Goal: Use online tool/utility: Use online tool/utility

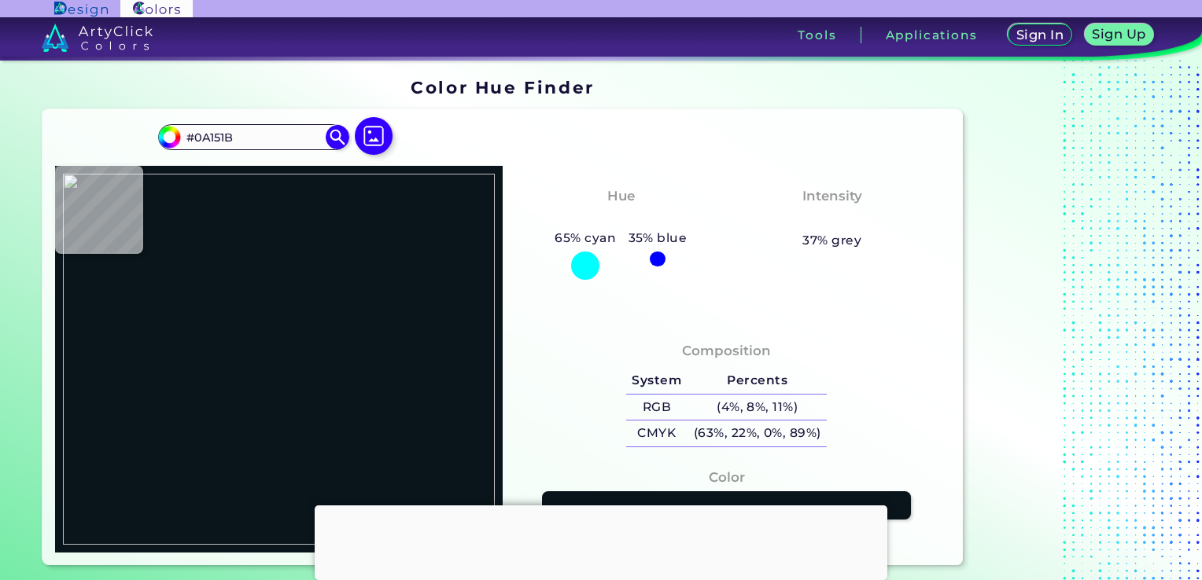
type input "#e171a0"
type input "#E171A0"
type input "#e0709f"
type input "#E0709F"
type input "#df6e9f"
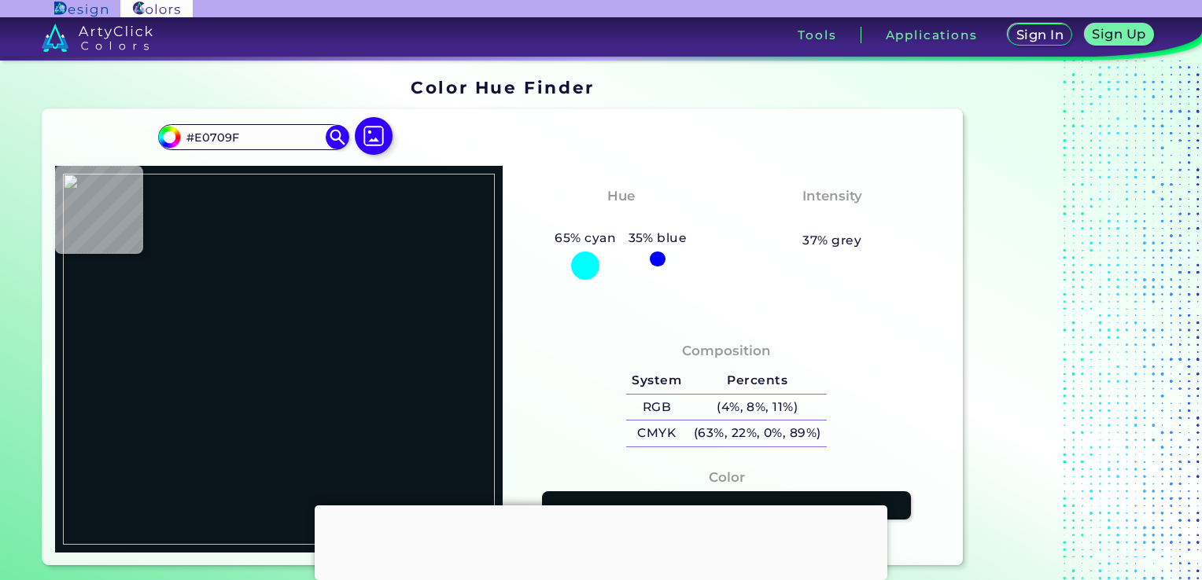
type input "#DF6E9F"
type input "#df6d9f"
type input "#DF6D9F"
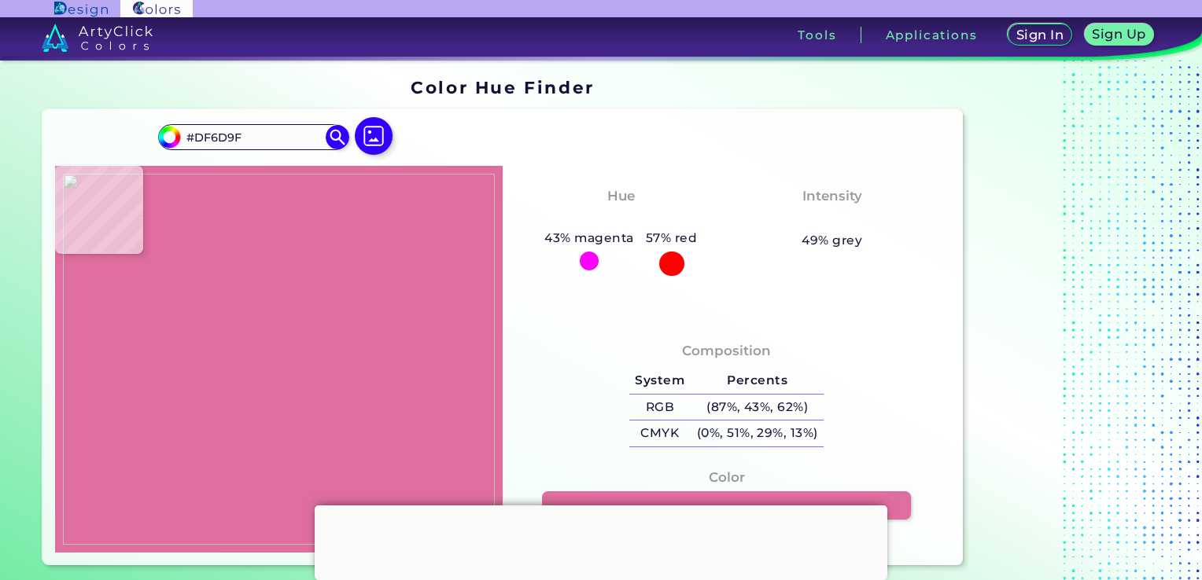
type input "#df6c9f"
type input "#DF6C9F"
type input "#df6b9f"
type input "#DF6B9F"
type input "#de6a9e"
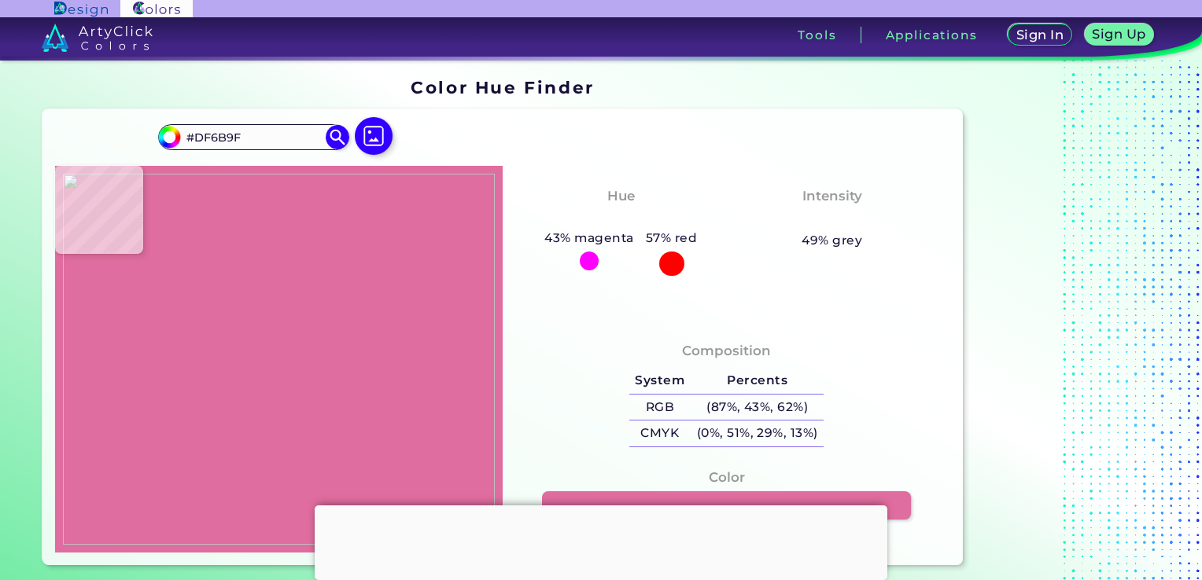
type input "#DE6A9E"
type input "#df6a9f"
type input "#DF6A9F"
type input "#df6c9f"
type input "#DF6C9F"
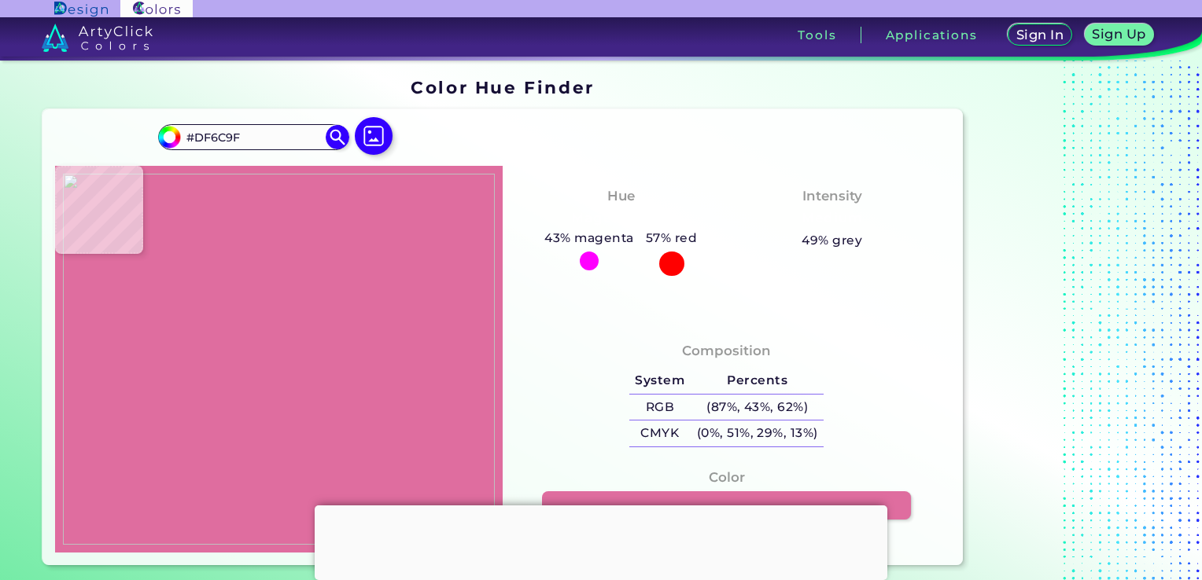
type input "#e170a0"
type input "#E170A0"
type input "#c88497"
type input "#C88497"
type input "#af8b8c"
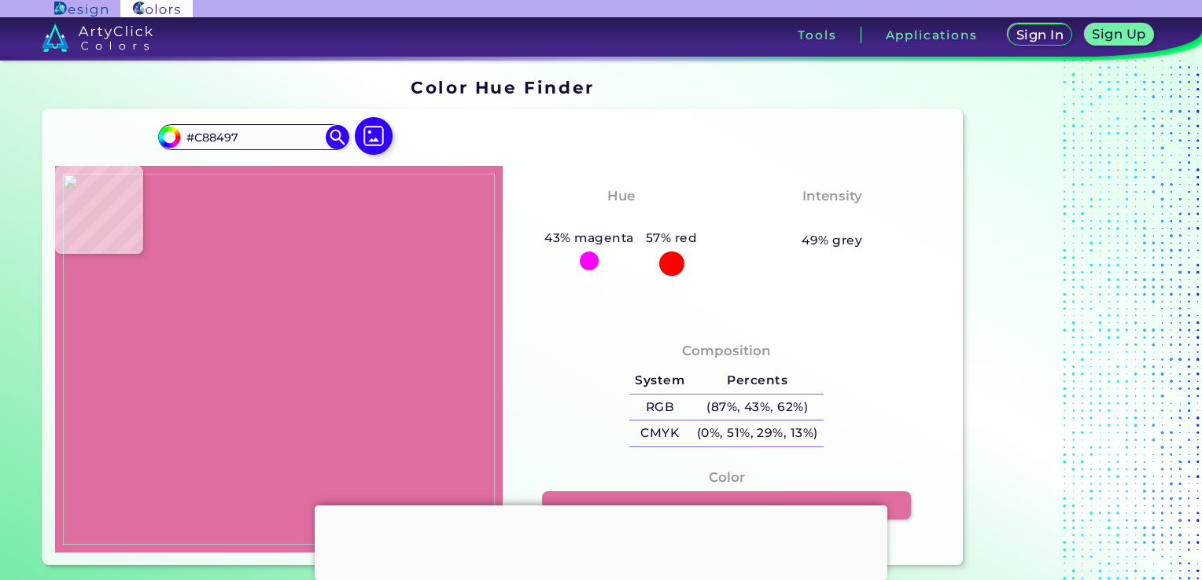
type input "#AF8B8C"
type input "#e0c4b9"
type input "#E0C4B9"
type input "#413b3b"
type input "#413B3B"
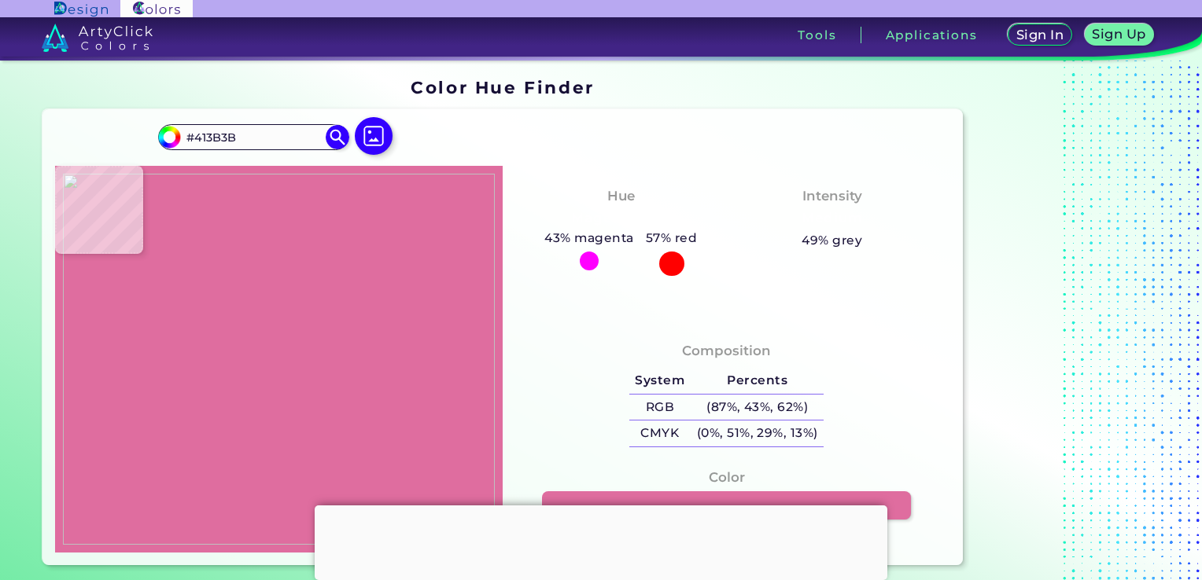
type input "#191819"
type input "#060606"
type input "#615f65"
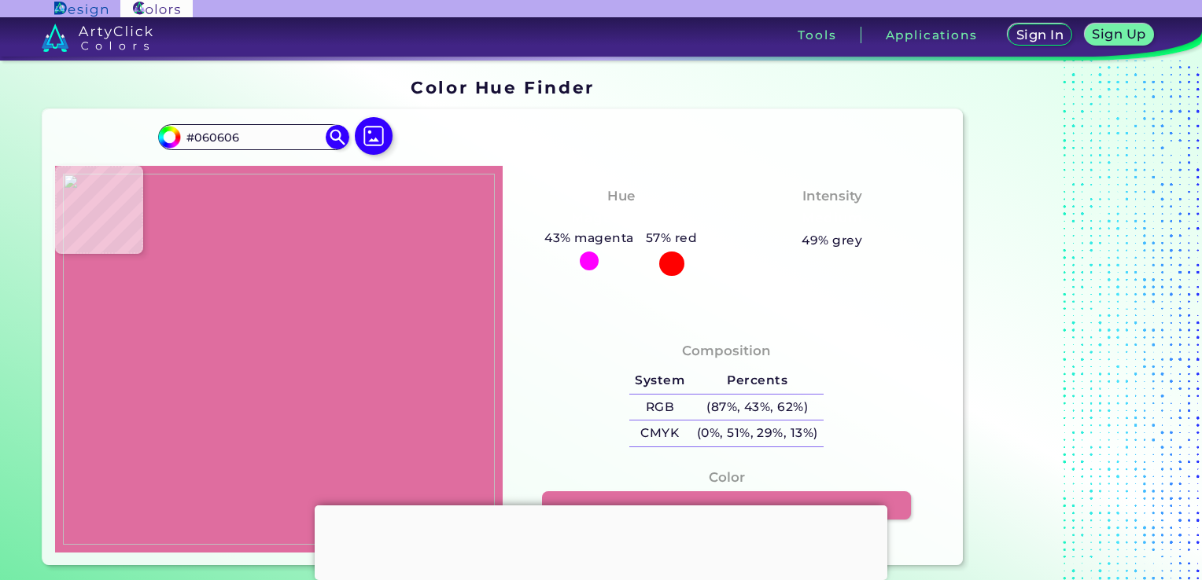
type input "#615F65"
type input "#b5b1b2"
type input "#B5B1B2"
type input "#daceca"
type input "#DACECA"
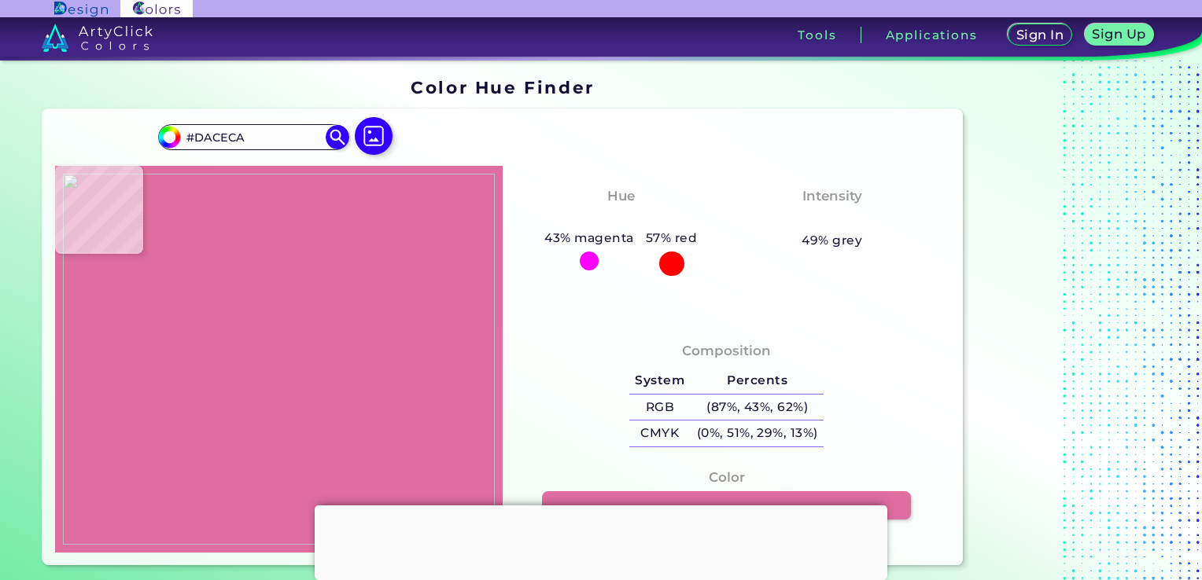
type input "#bc9e95"
type input "#BC9E95"
type input "#cca69a"
type input "#CCA69A"
type input "#be9c97"
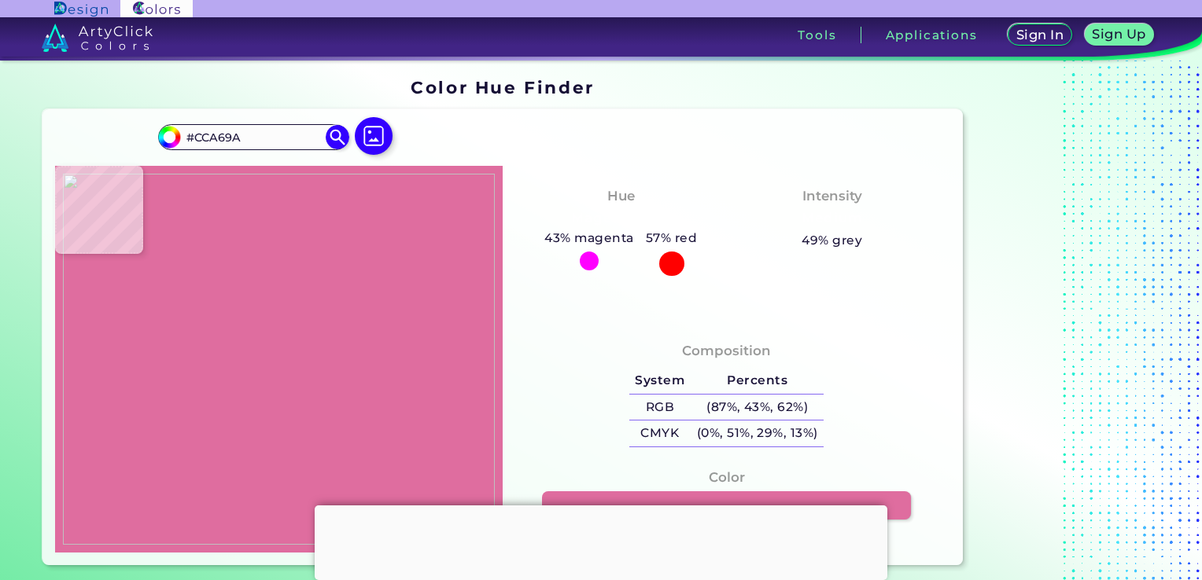
type input "#BE9C97"
type input "#e0b4ae"
type input "#E0B4AE"
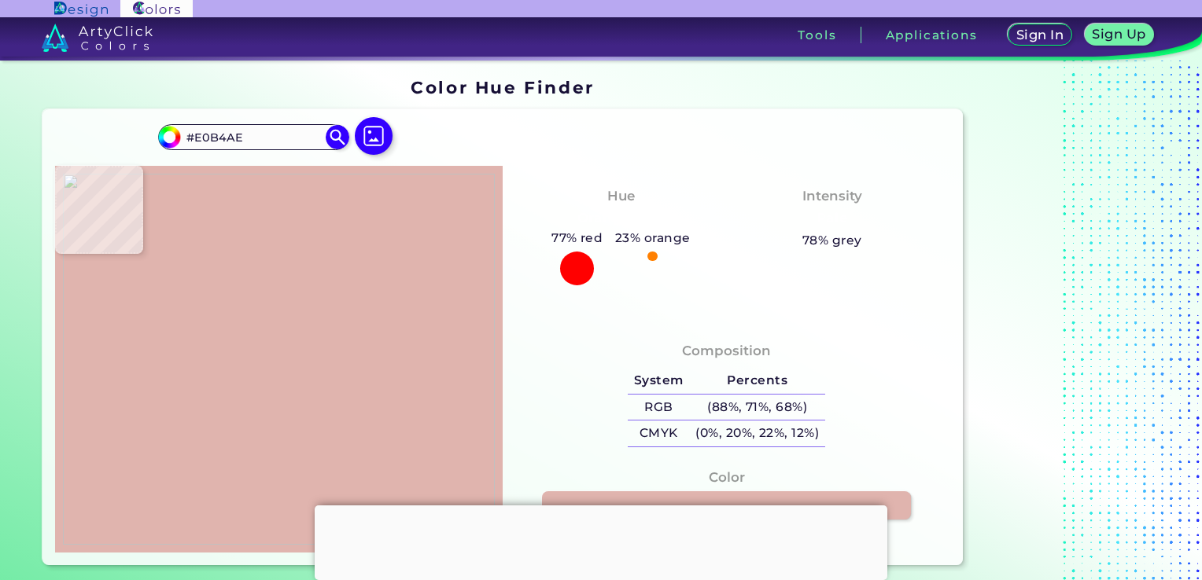
type input "#e1b5b0"
type input "#E1B5B0"
type input "#e2b6b2"
type input "#E2B6B2"
type input "#e3b7b3"
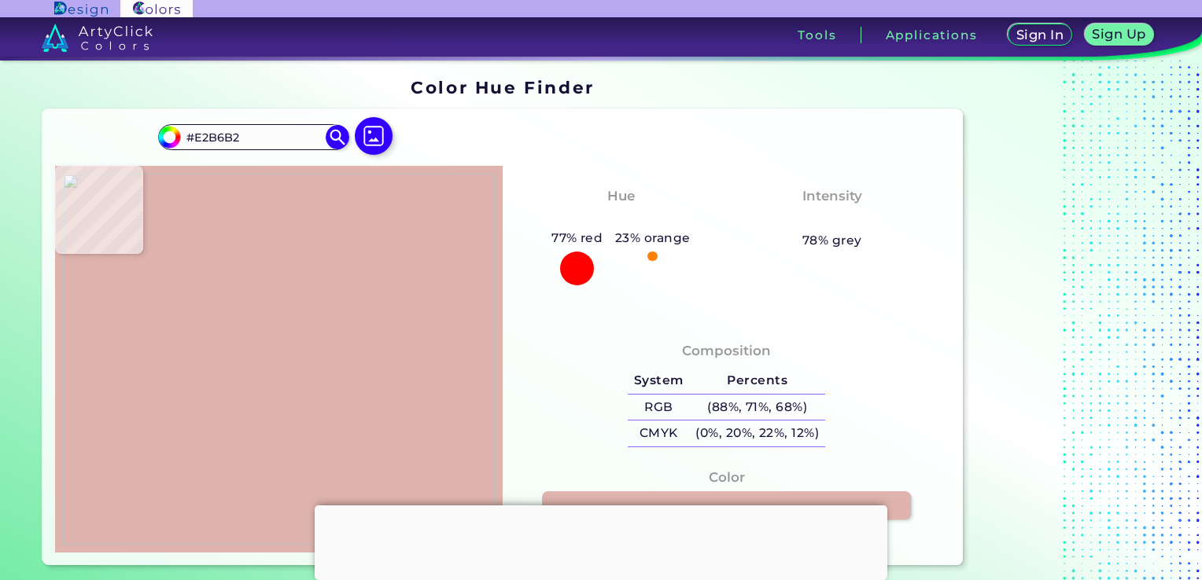
type input "#E3B7B3"
type input "#e1b5b0"
type input "#E1B5B0"
type input "#e3b7b3"
type input "#E3B7B3"
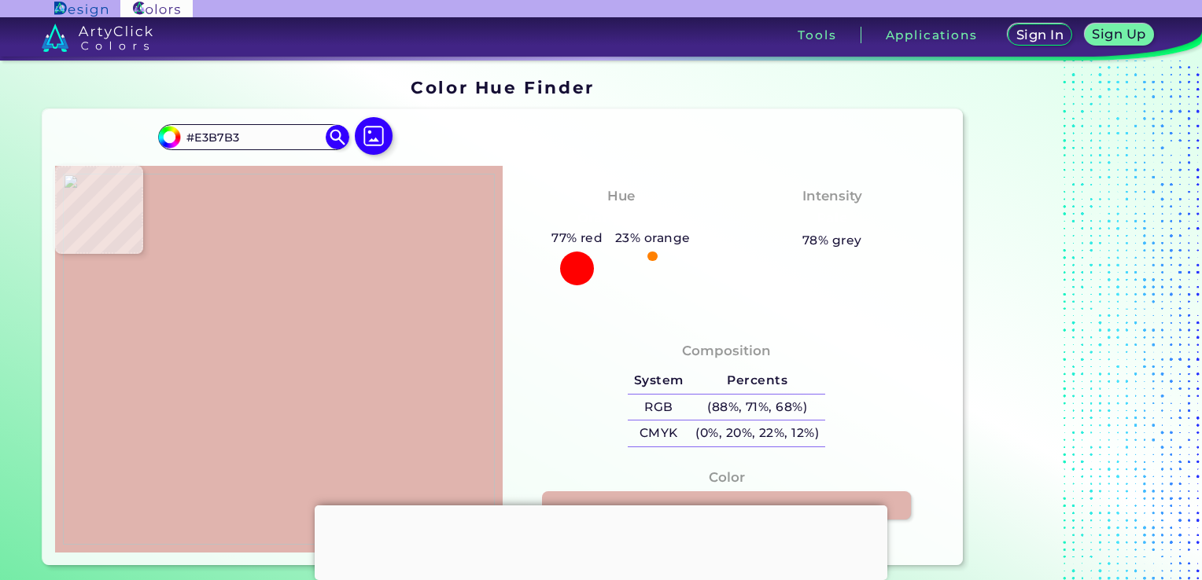
type input "#e2b7b3"
type input "#E2B7B3"
type input "#e3b7b3"
type input "#E3B7B3"
type input "#e2b6b2"
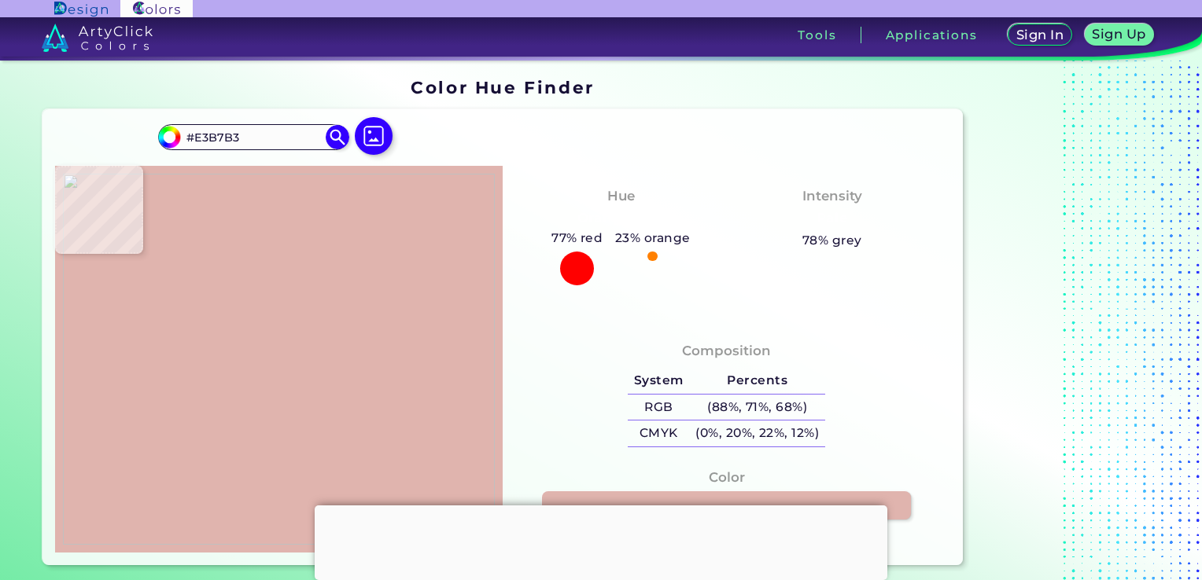
type input "#E2B6B2"
type input "#e2b6b1"
type input "#E2B6B1"
type input "#e1b5b1"
type input "#E1B5B1"
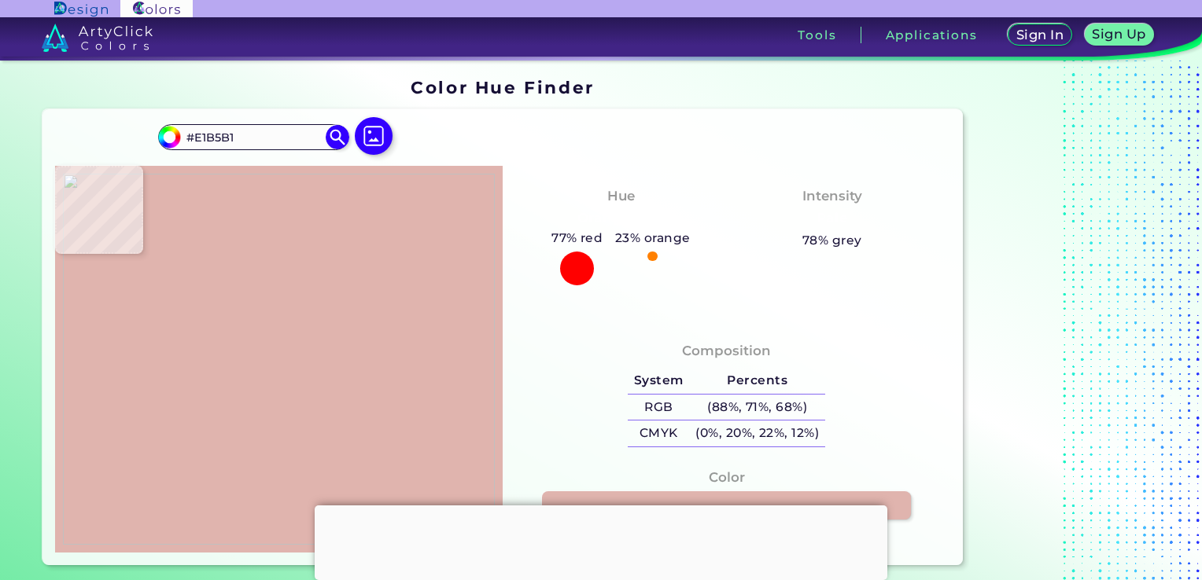
type input "#e2b7b2"
type input "#E2B7B2"
type input "#e1b7b1"
type input "#E1B7B1"
type input "#deb4ad"
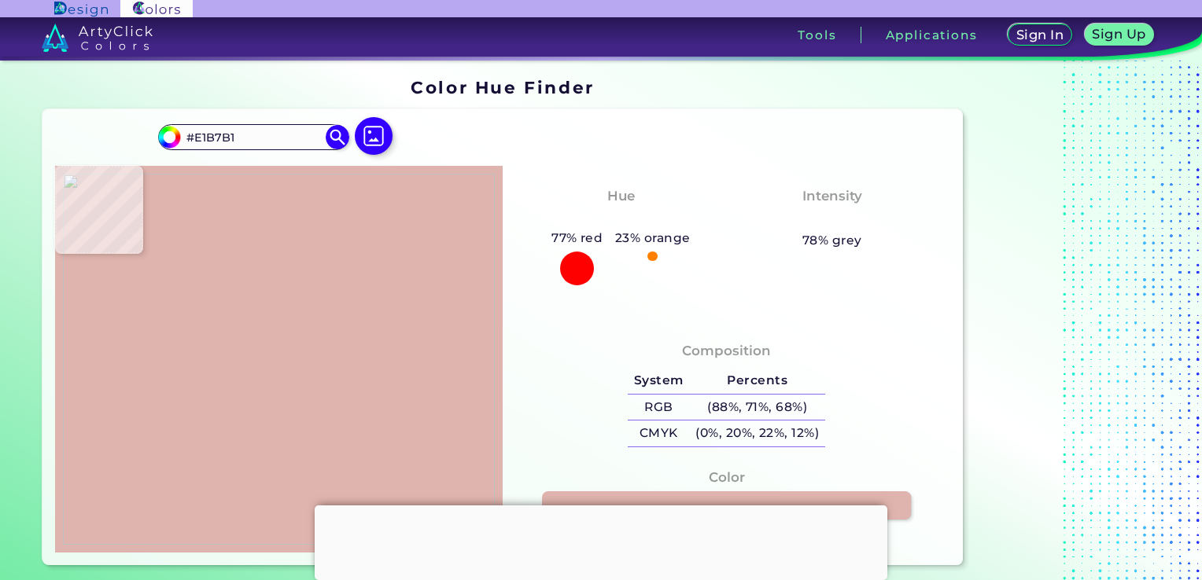
type input "#DEB4AD"
type input "#d8afa5"
type input "#D8AFA5"
type input "#d2a99d"
type input "#D2A99D"
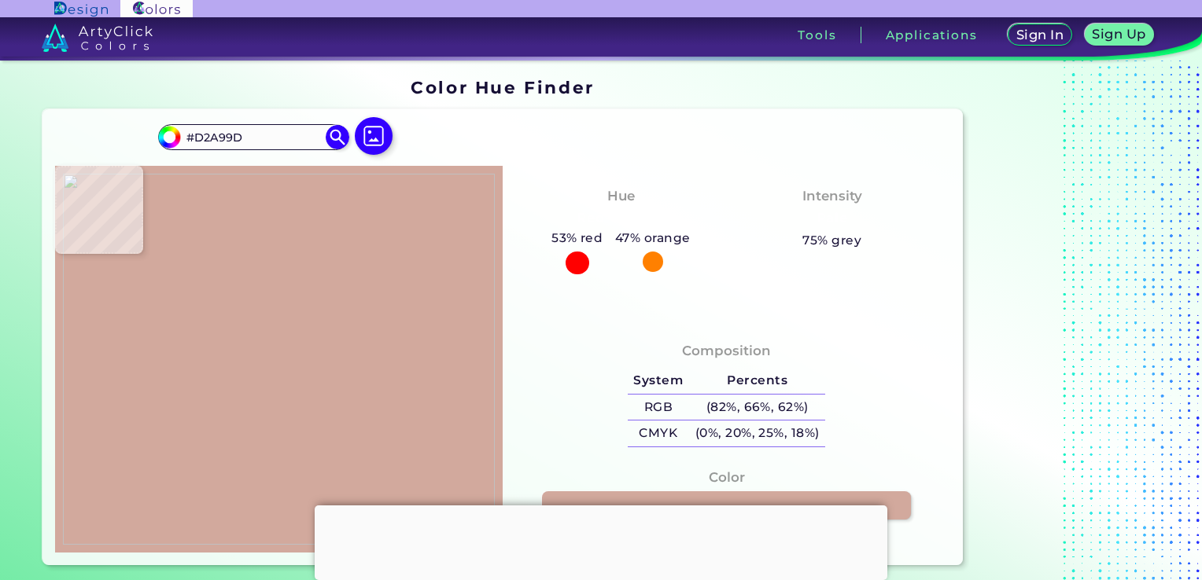
type input "#dab1a8"
type input "#DAB1A8"
type input "#e0b6b0"
type input "#E0B6B0"
type input "#e1b8b2"
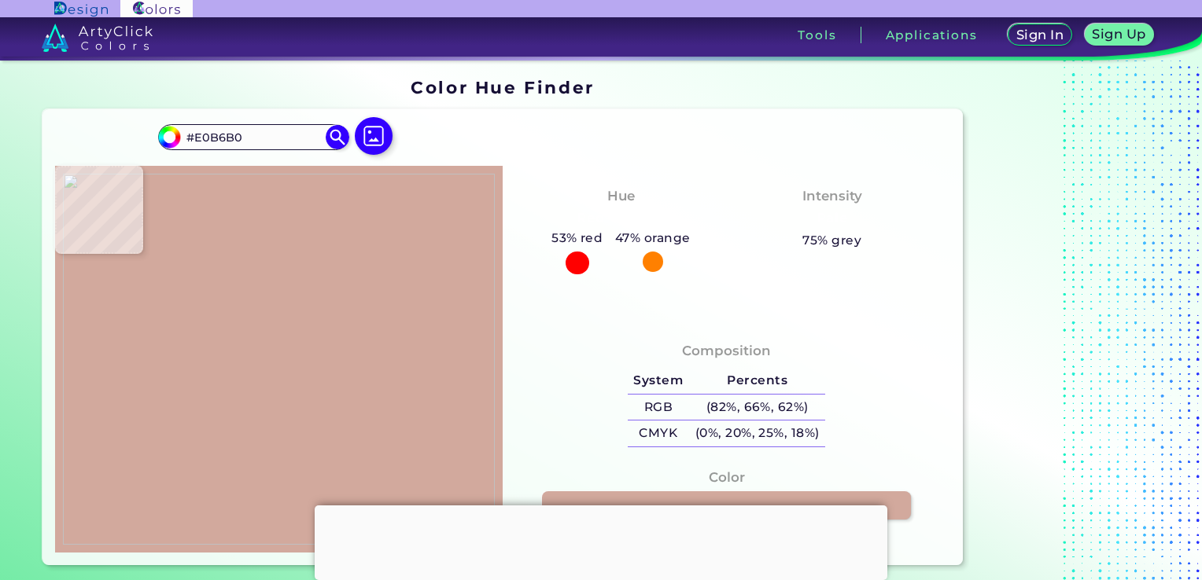
type input "#E1B8B2"
type input "#e2b8b3"
type input "#E2B8B3"
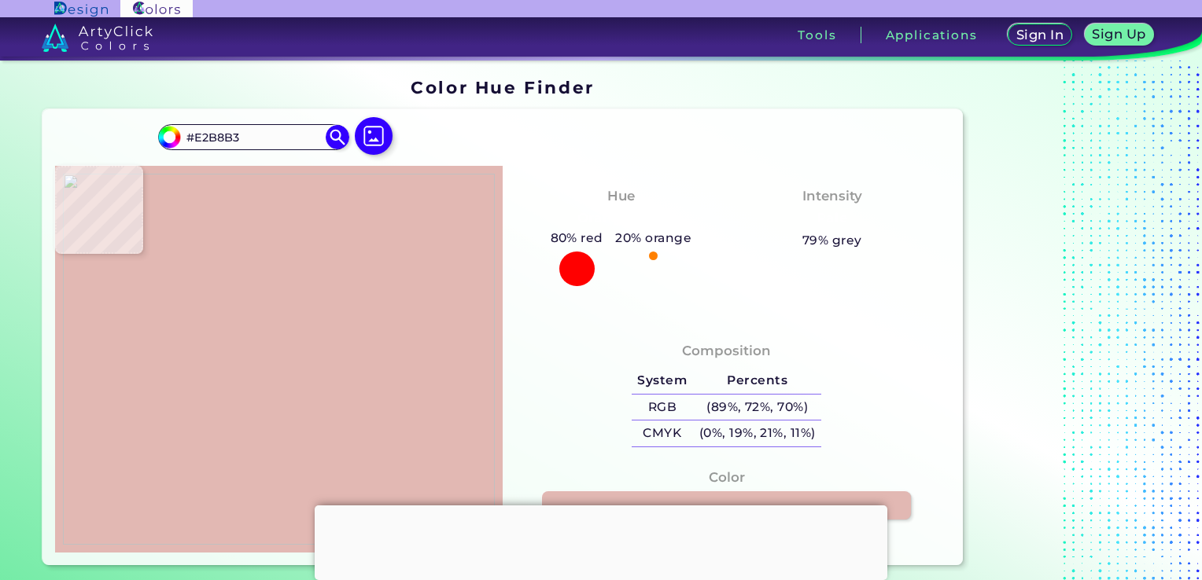
type input "#e3b8b3"
type input "#E3B8B3"
type input "#e1b7b2"
type input "#E1B7B2"
type input "#e2b9b3"
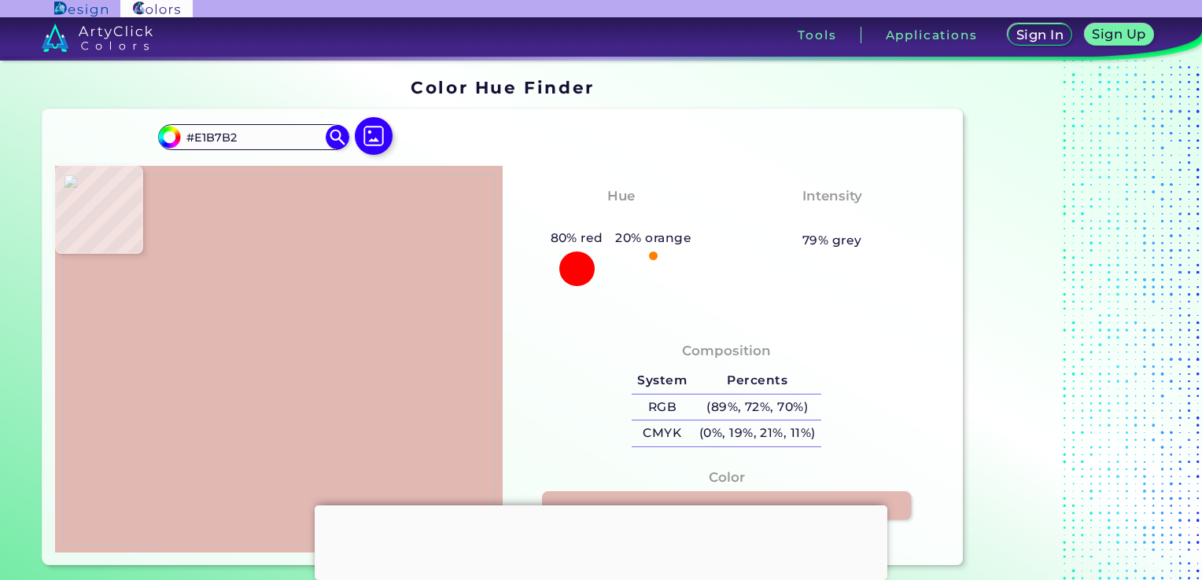
type input "#E2B9B3"
type input "#e3bbb5"
type input "#E3BBB5"
type input "#e4beb7"
type input "#E4BEB7"
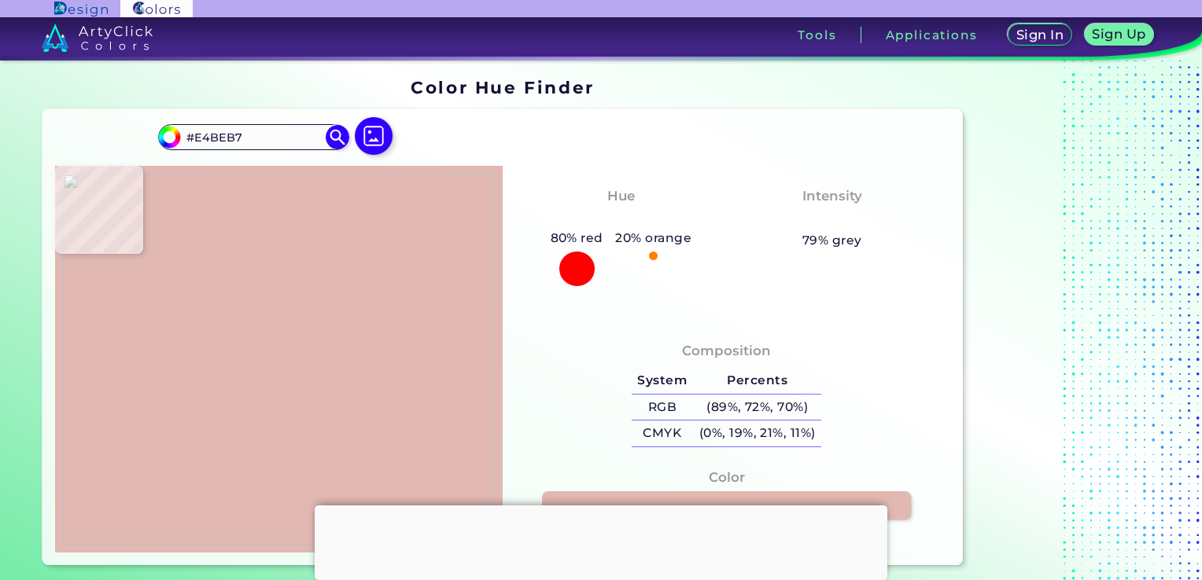
type input "#e4bfb8"
type input "#E4BFB8"
type input "#e4c2b9"
type input "#E4C2B9"
type input "#e4c3b9"
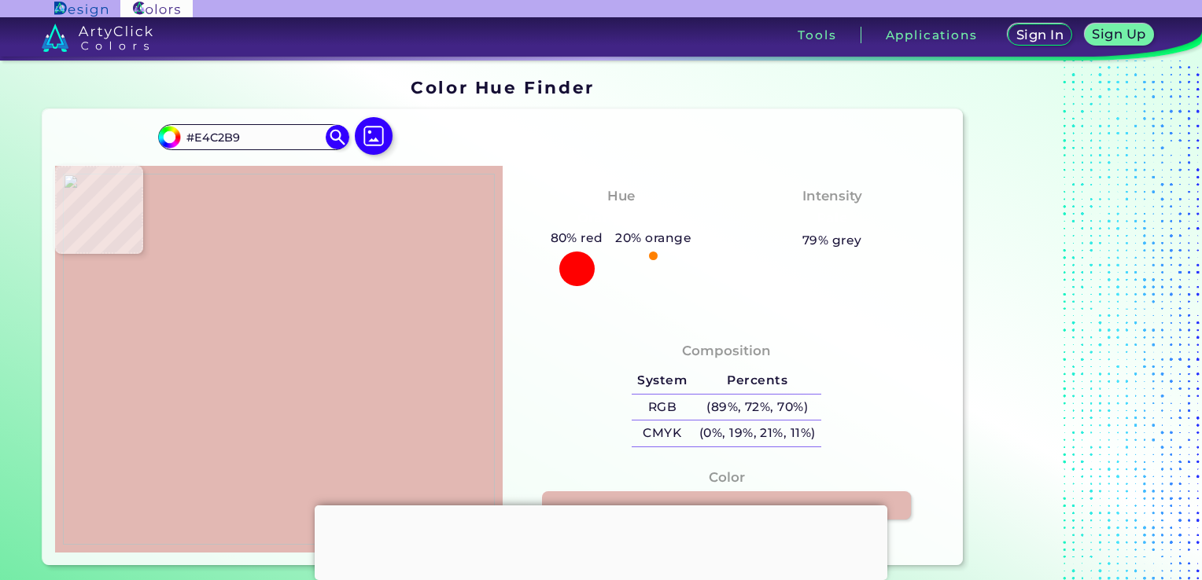
type input "#E4C3B9"
type input "#e4c5ba"
type input "#E4C5BA"
type input "#e5c7bc"
type input "#E5C7BC"
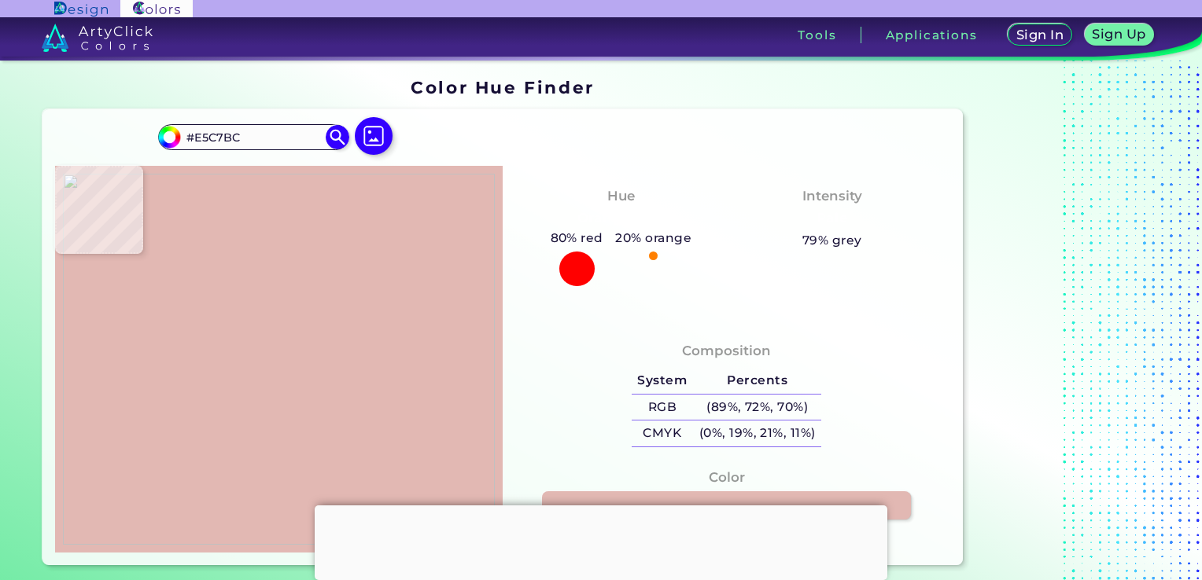
type input "#e5c8bd"
type input "#E5C8BD"
type input "#e7c9be"
type input "#E7C9BE"
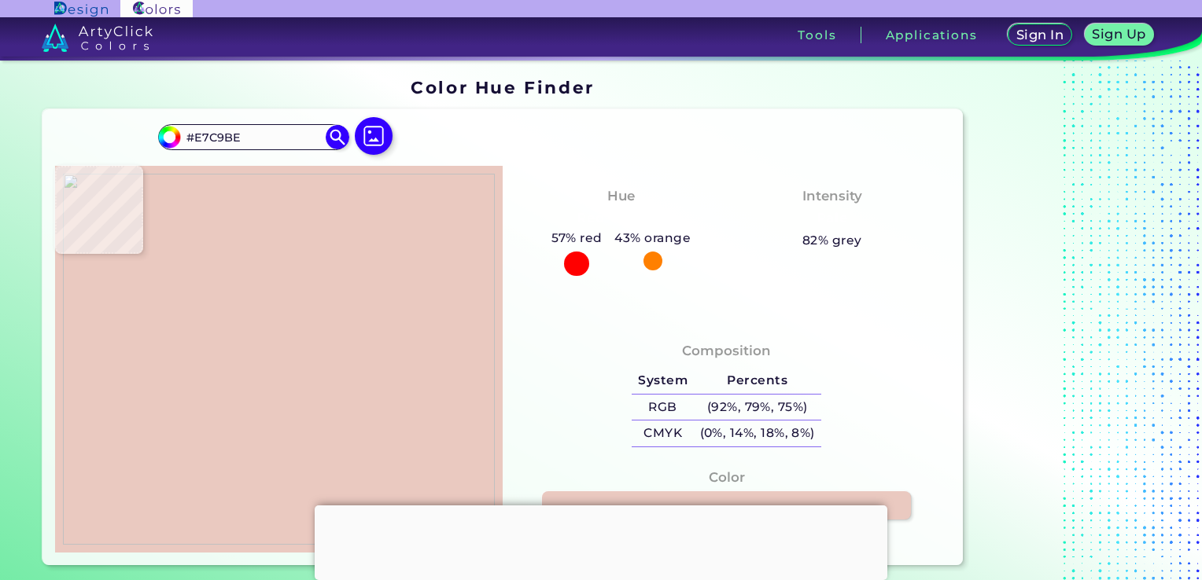
type input "#eac9c0"
type input "#EAC9C0"
type input "#e9c9c0"
type input "#E9C9C0"
type input "#e6c9be"
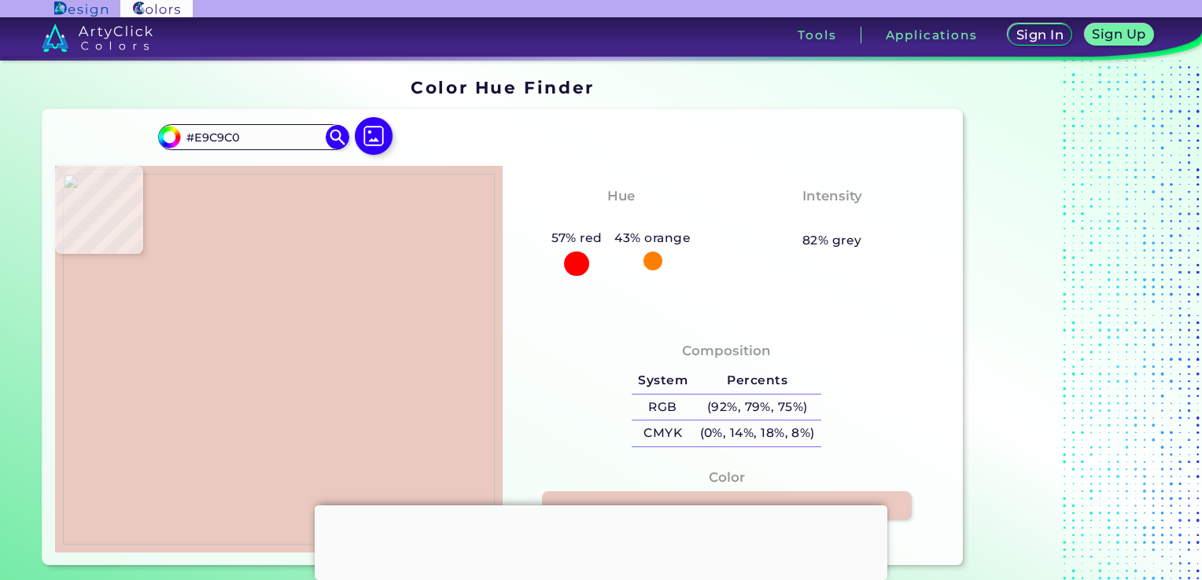
type input "#E6C9BE"
type input "#e4c5ba"
type input "#E4C5BA"
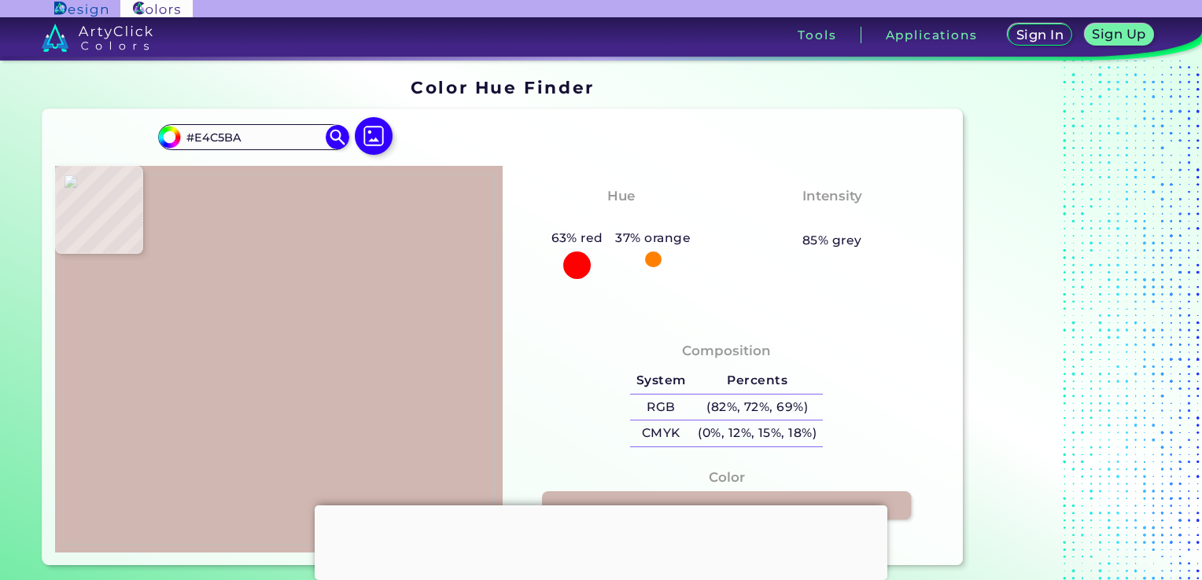
type input "#d1b7b1"
type input "#D1B7B1"
type input "#decbc9"
type input "#DECBC9"
type input "#bdafb3"
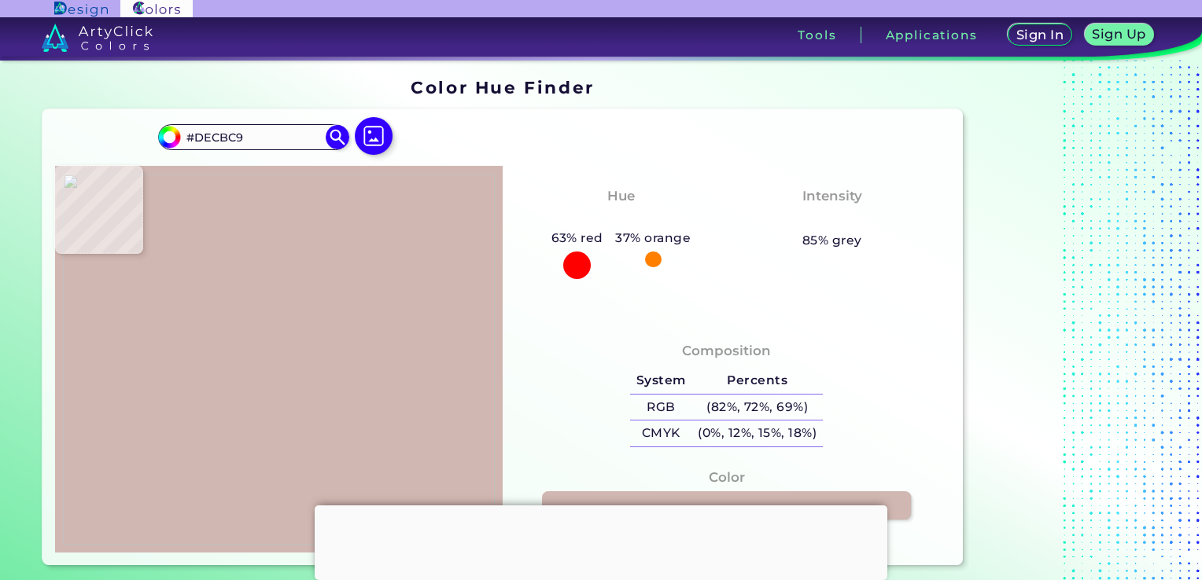
type input "#BDAFB3"
type input "#574e57"
type input "#574E57"
type input "#413c42"
type input "#413C42"
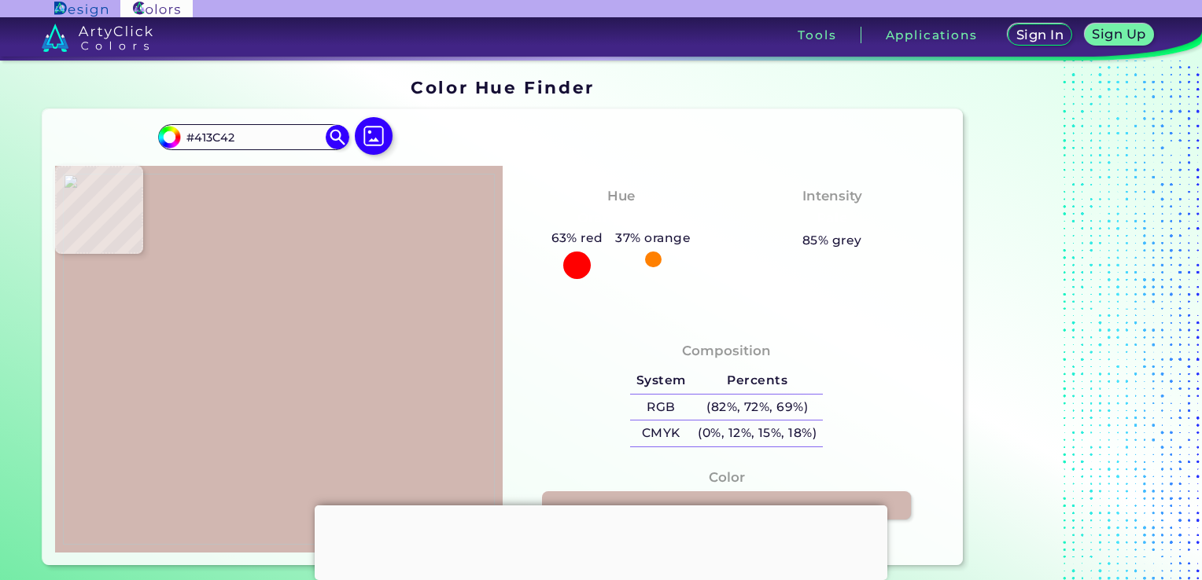
type input "#060606"
type input "#1a191b"
type input "#1A191B"
type input "#3f393a"
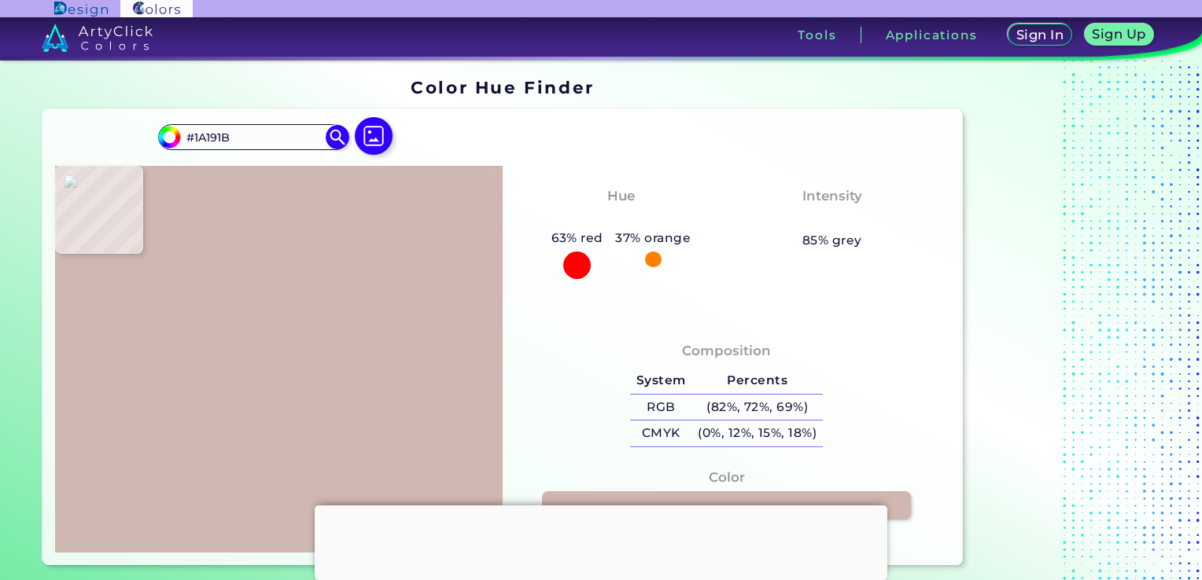
type input "#3F393A"
type input "#6f625e"
type input "#6F625E"
type input "#dabeb4"
type input "#DABEB4"
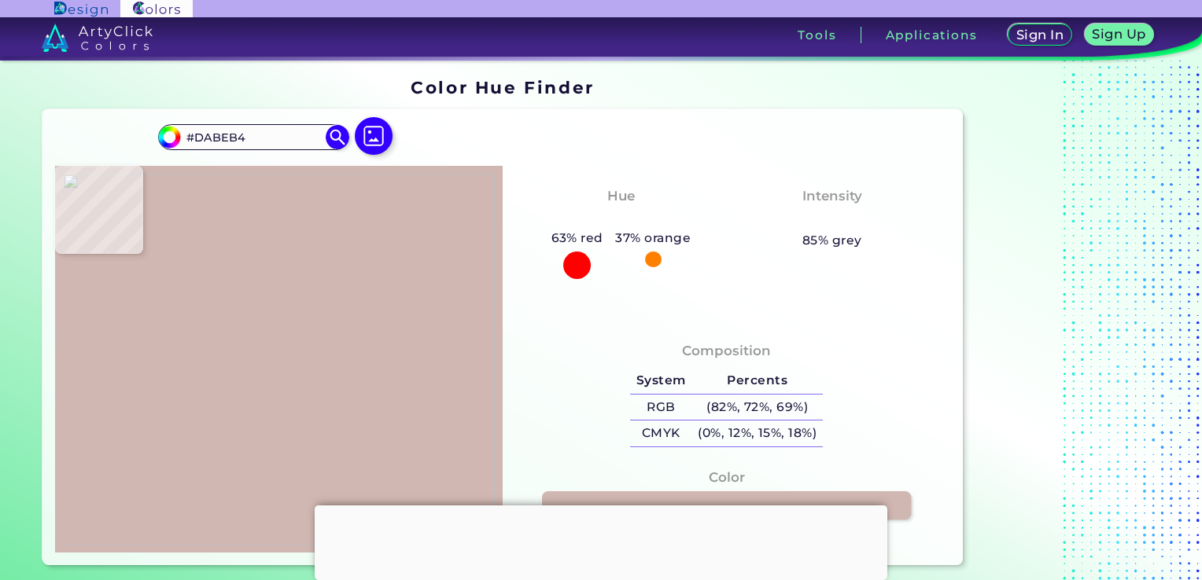
type input "#c2a9a0"
type input "#C2A9A0"
type input "#6e5f5b"
type input "#6E5F5B"
type input "#796964"
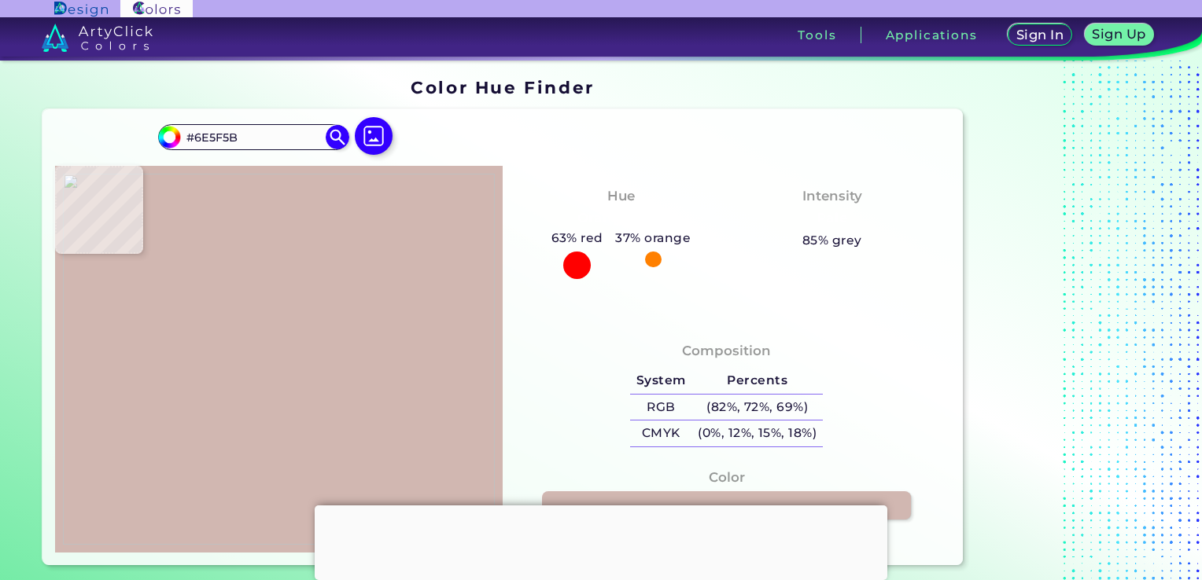
type input "#796964"
type input "#9d8882"
type input "#9D8882"
type input "#bca39b"
type input "#BCA39B"
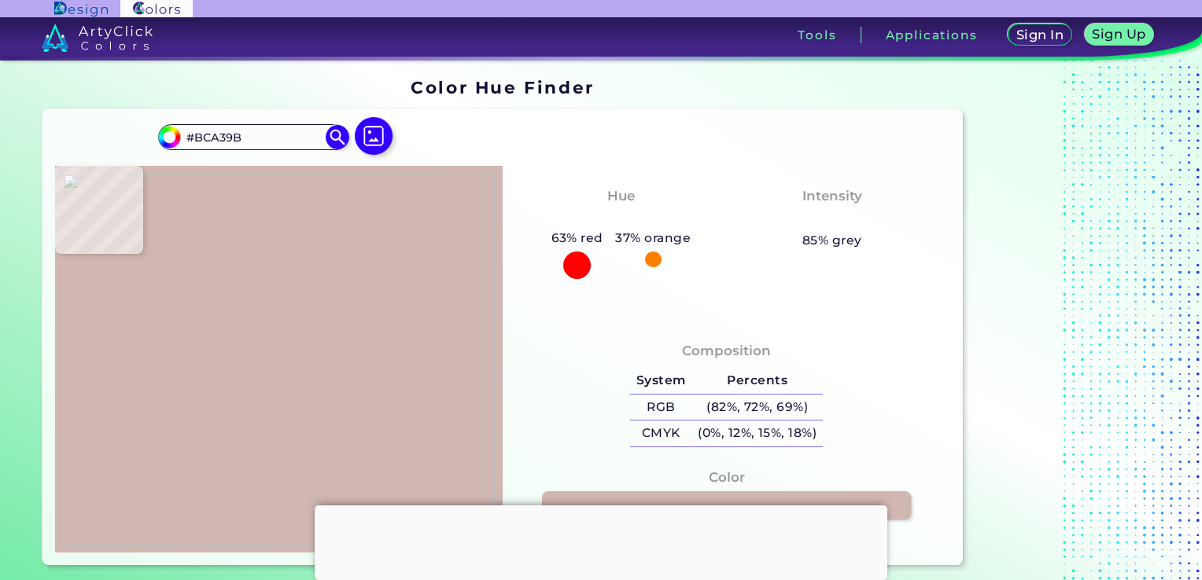
type input "#c6aca3"
type input "#C6ACA3"
type input "#d2b7ad"
type input "#D2B7AD"
type input "#dabeb4"
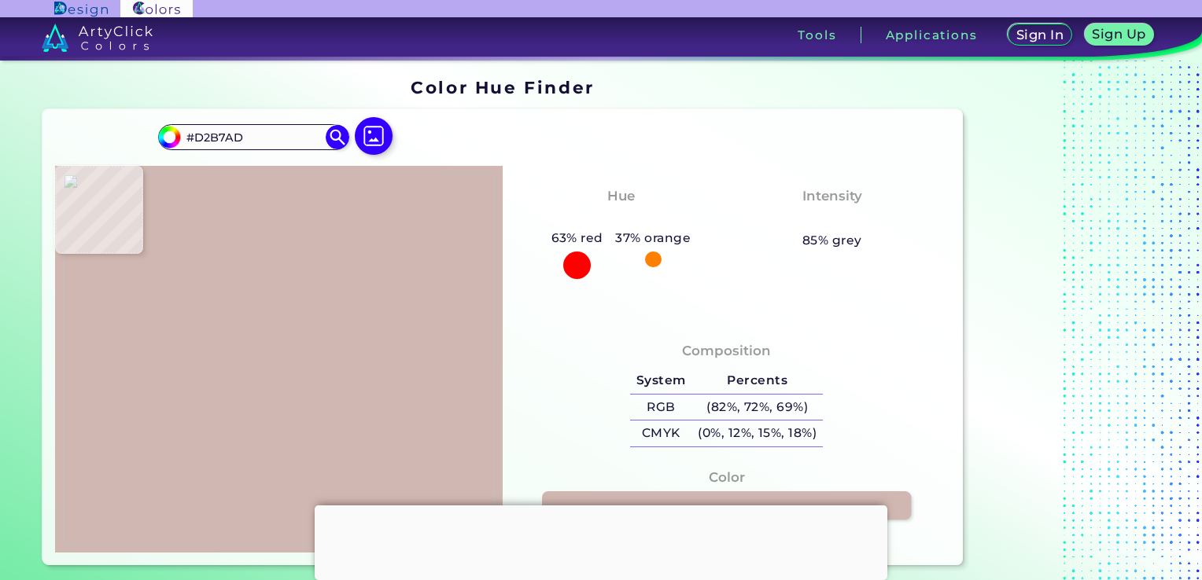
type input "#DABEB4"
type input "#dfc3b8"
type input "#DFC3B8"
type input "#e3c6bb"
type input "#E3C6BB"
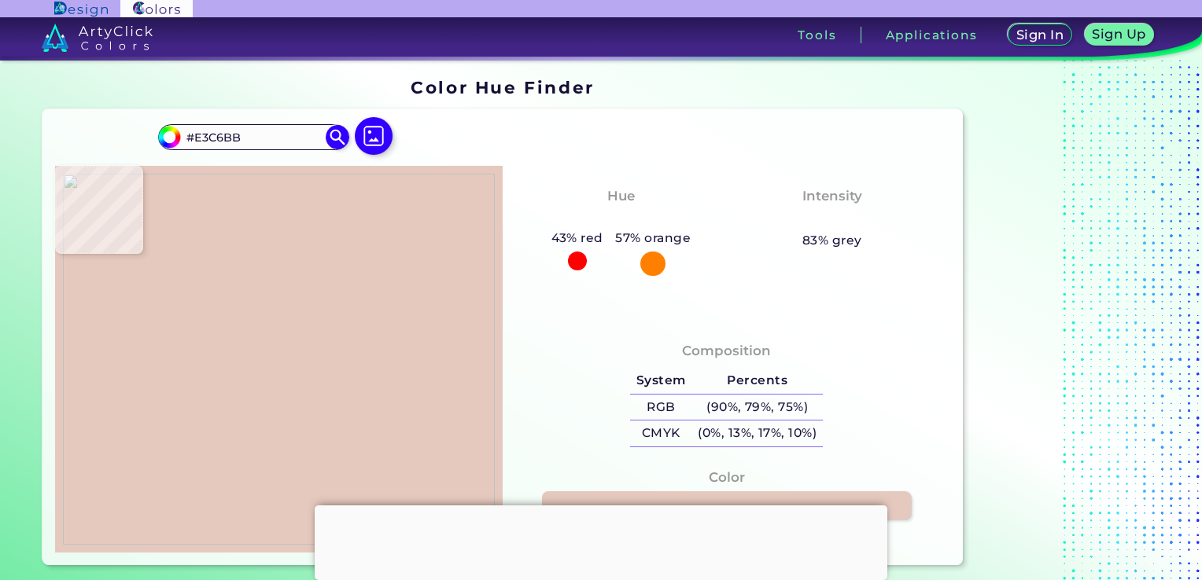
type input "#e6c9be"
type input "#E6C9BE"
type input "#e6c9bf"
type input "#E6C9BF"
type input "#e6cabf"
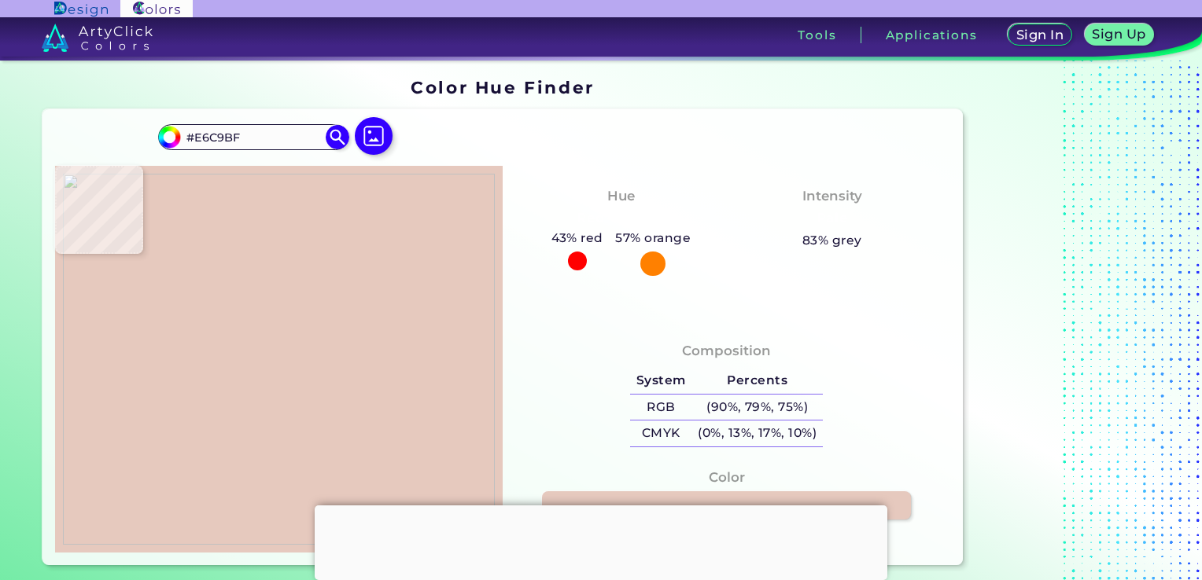
type input "#E6CABF"
type input "#e6cac0"
type input "#E6CAC0"
type input "#e6cbc0"
type input "#E6CBC0"
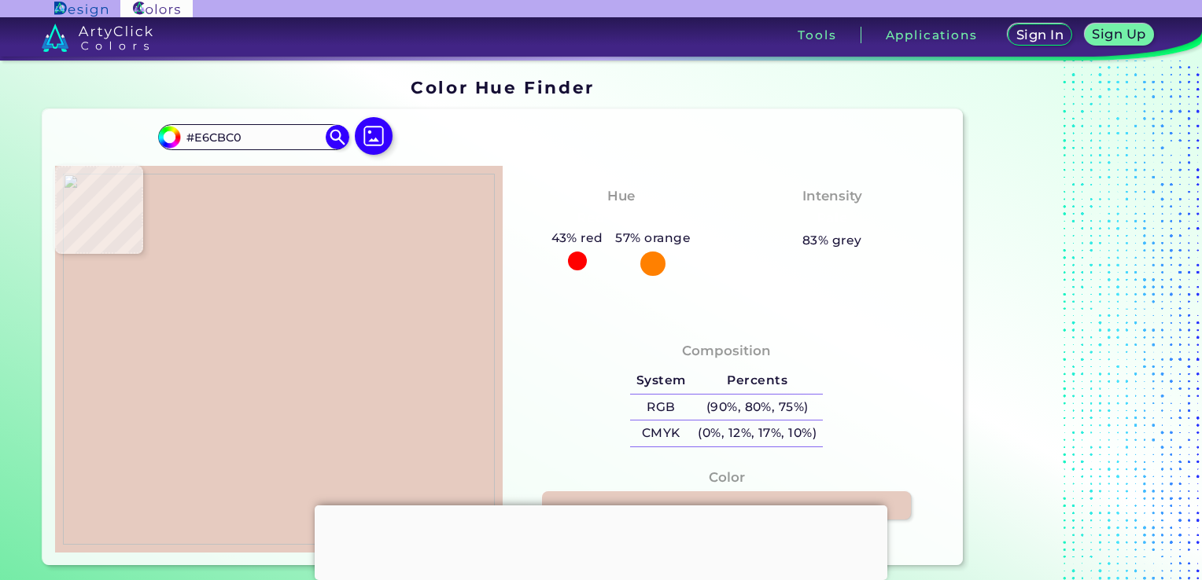
type input "#e6ccc1"
type input "#E6CCC1"
type input "#e7cdc2"
type input "#E7CDC2"
type input "#e8cdc3"
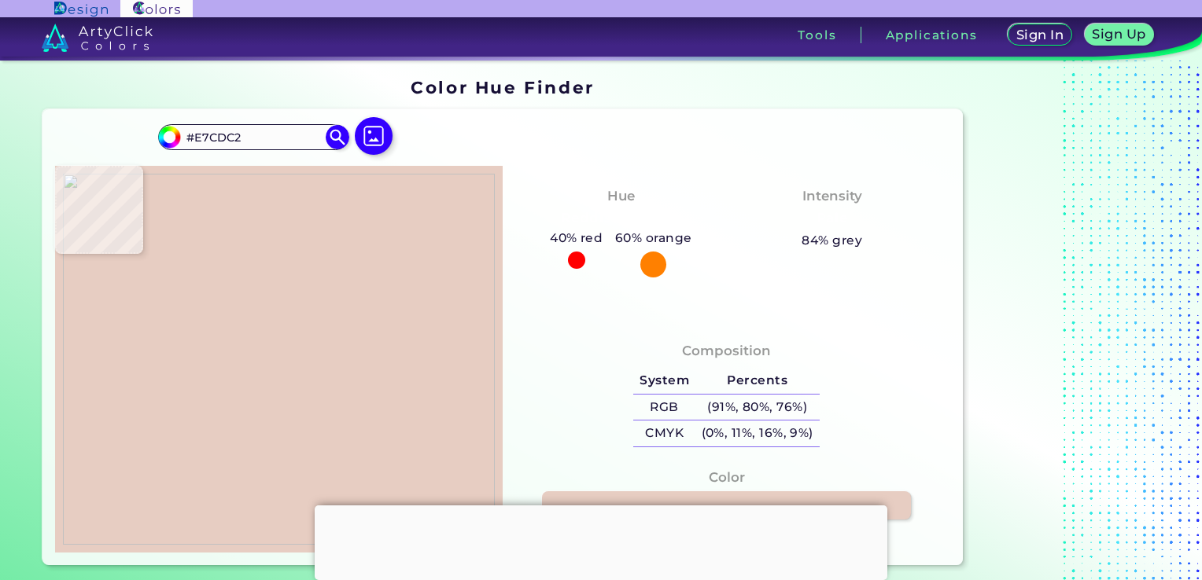
type input "#E8CDC3"
click at [263, 305] on img at bounding box center [279, 359] width 432 height 371
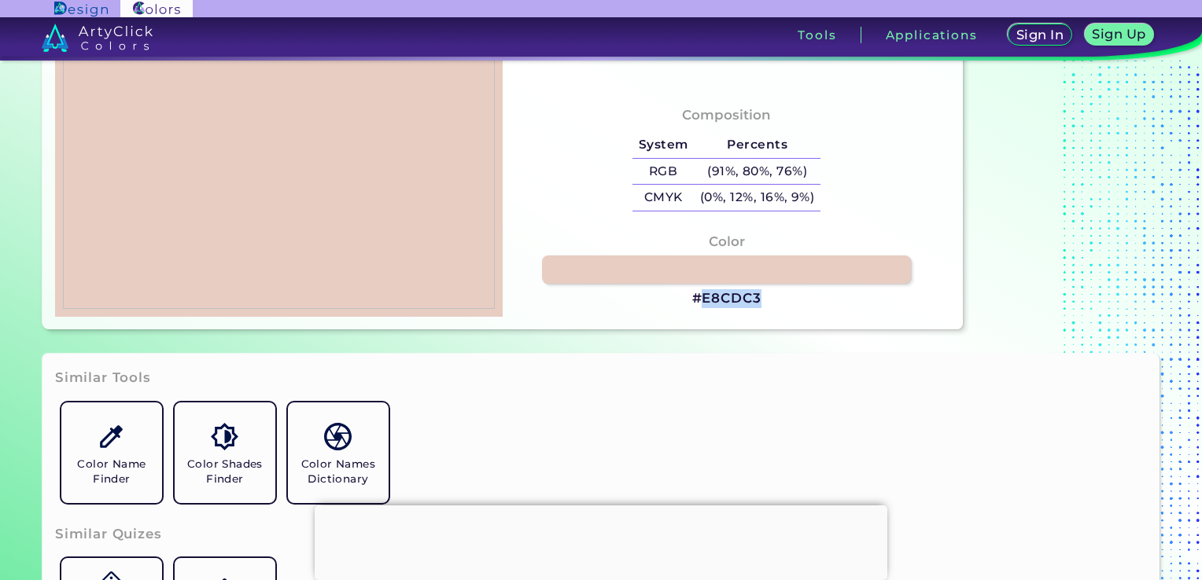
drag, startPoint x: 758, startPoint y: 297, endPoint x: 706, endPoint y: 301, distance: 52.8
click at [706, 301] on h3 "#E8CDC3" at bounding box center [726, 298] width 69 height 19
copy h3 "E8CDC3"
